Goal: Information Seeking & Learning: Learn about a topic

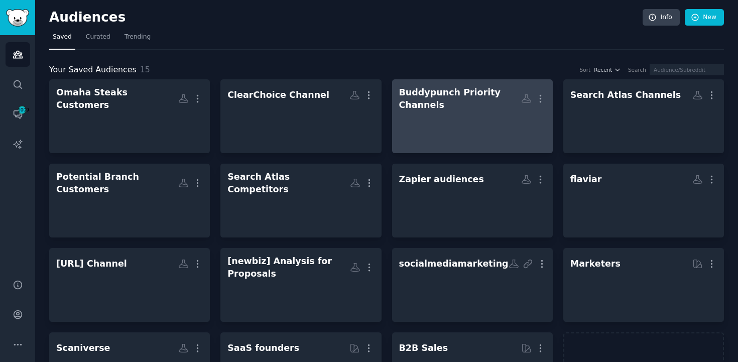
click at [453, 110] on div "Buddypunch Priority Channels" at bounding box center [460, 98] width 122 height 25
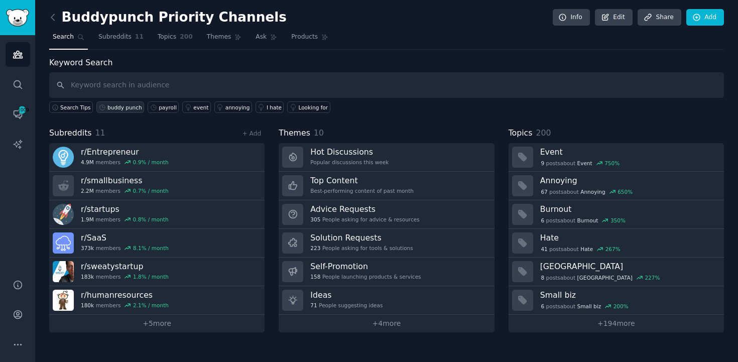
click at [129, 105] on div "buddy punch" at bounding box center [124, 107] width 35 height 7
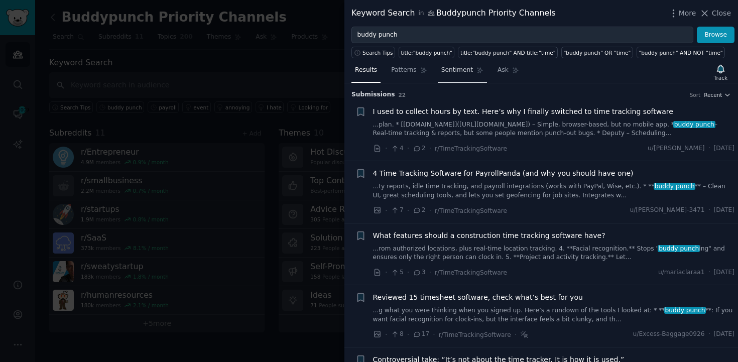
click at [455, 75] on link "Sentiment" at bounding box center [462, 72] width 49 height 21
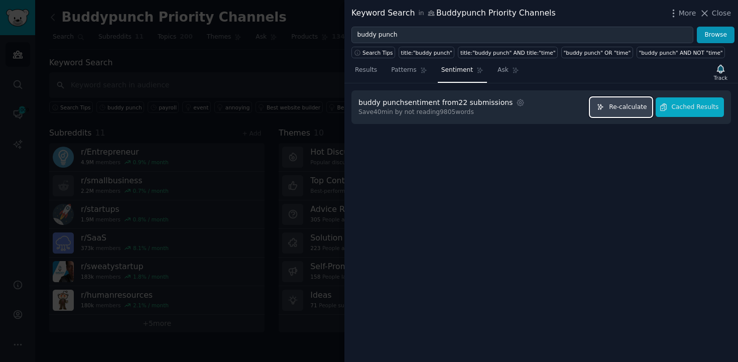
click at [623, 113] on button "Re-calculate" at bounding box center [621, 107] width 62 height 20
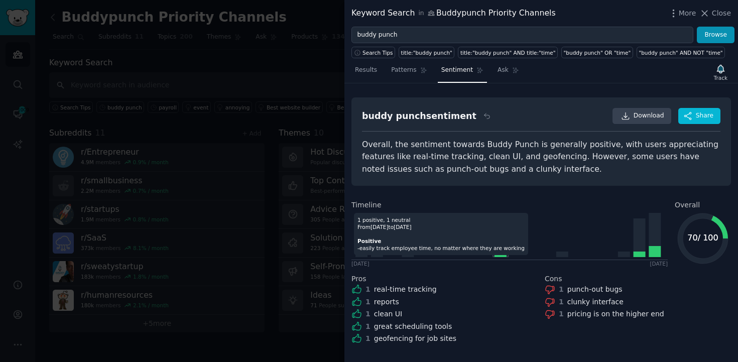
click at [500, 256] on icon at bounding box center [501, 255] width 12 height 6
click at [501, 255] on icon at bounding box center [501, 255] width 12 height 6
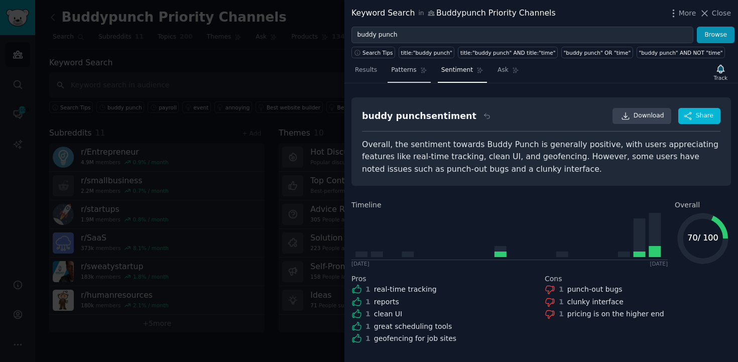
click at [408, 77] on link "Patterns" at bounding box center [409, 72] width 43 height 21
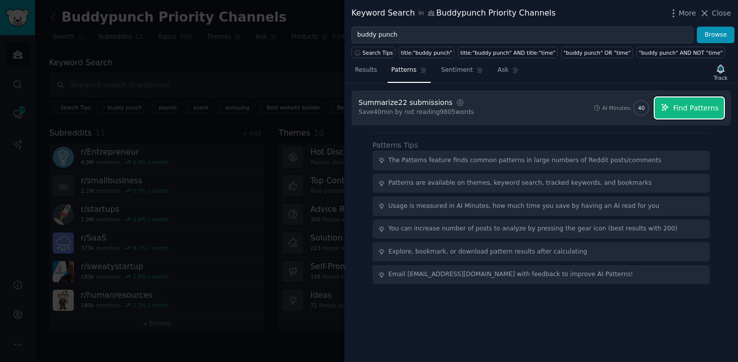
click at [672, 111] on button "Find Patterns" at bounding box center [689, 107] width 69 height 21
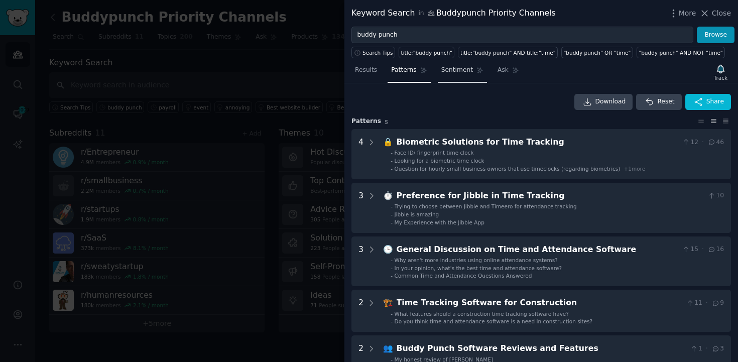
click at [460, 71] on span "Sentiment" at bounding box center [457, 70] width 32 height 9
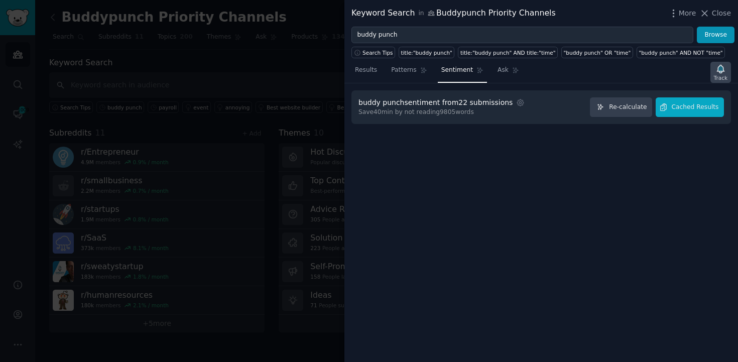
click at [711, 77] on div "Track" at bounding box center [721, 72] width 21 height 21
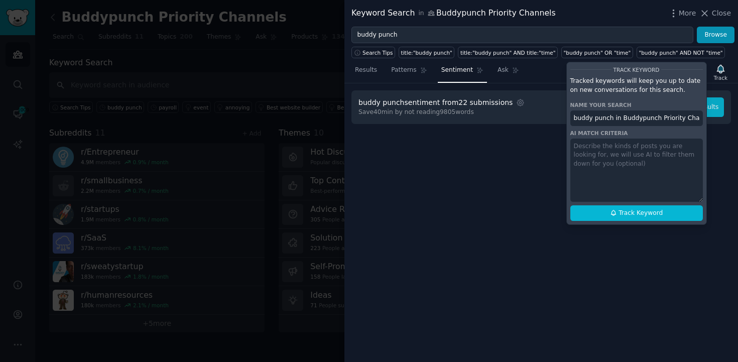
click at [720, 165] on div "buddy punch sentiment from 22 submissions Settings Save 40 min by not reading 9…" at bounding box center [542, 222] width 394 height 279
